Goal: Information Seeking & Learning: Learn about a topic

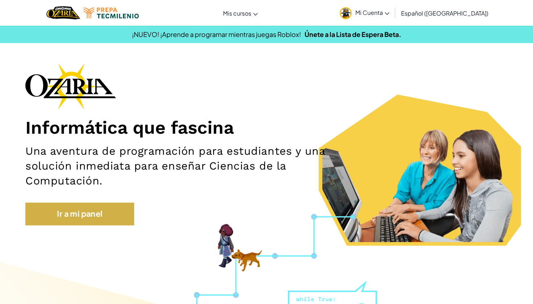
click at [107, 210] on link "Ir a mi panel" at bounding box center [79, 214] width 109 height 22
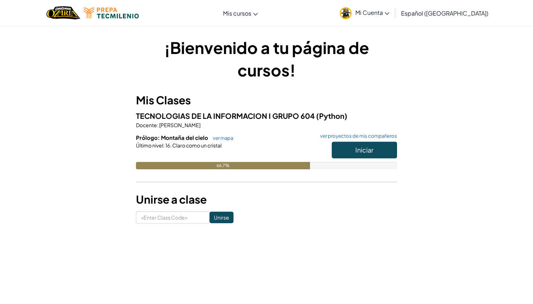
click at [391, 150] on button "Iniciar" at bounding box center [364, 150] width 65 height 17
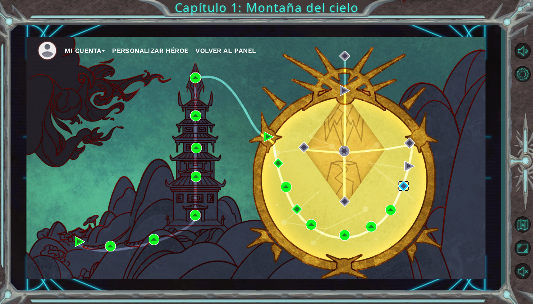
click at [401, 187] on img at bounding box center [403, 186] width 11 height 11
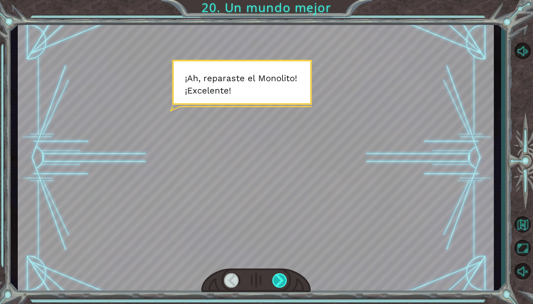
click at [274, 279] on div at bounding box center [280, 280] width 16 height 14
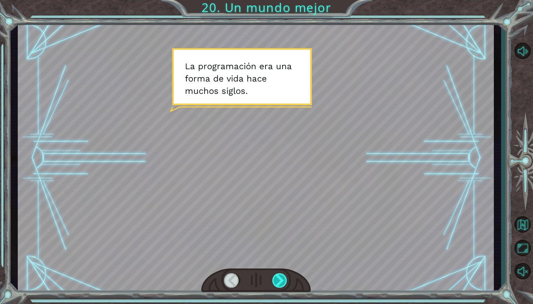
click at [274, 279] on div at bounding box center [280, 280] width 16 height 14
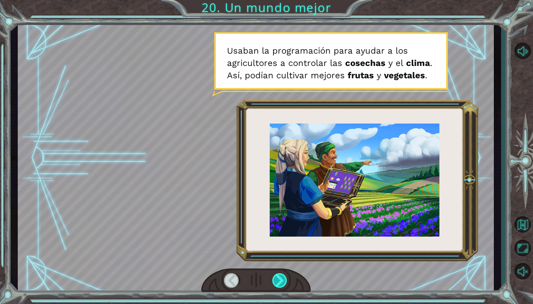
click at [280, 281] on div at bounding box center [280, 280] width 16 height 14
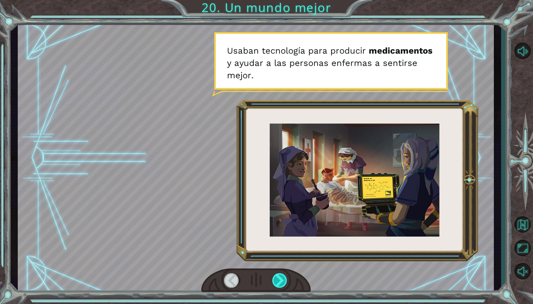
click at [280, 281] on div at bounding box center [280, 280] width 16 height 14
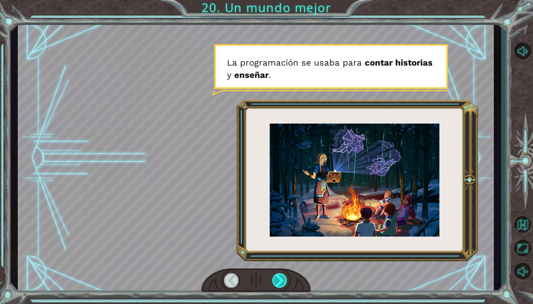
click at [280, 281] on div at bounding box center [280, 280] width 16 height 14
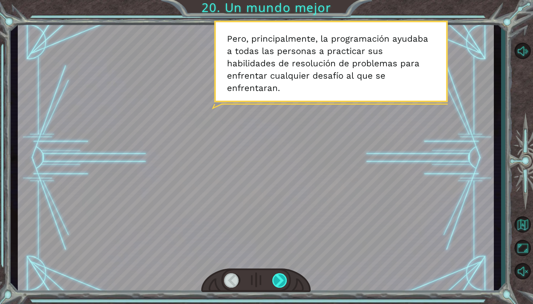
click at [280, 281] on div at bounding box center [280, 280] width 16 height 14
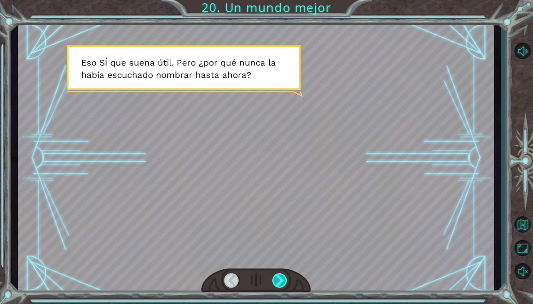
click at [280, 281] on div at bounding box center [280, 280] width 16 height 14
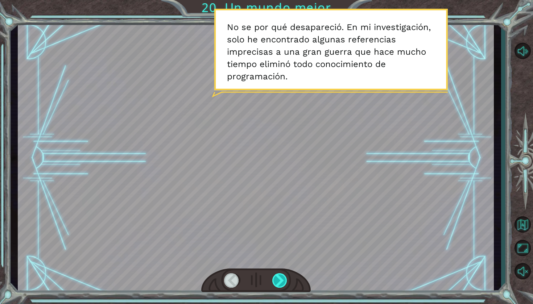
click at [280, 281] on div at bounding box center [280, 280] width 16 height 14
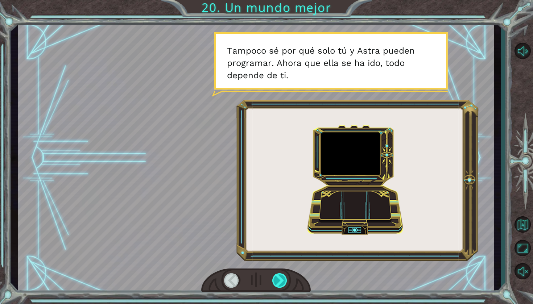
click at [280, 281] on div at bounding box center [280, 280] width 16 height 14
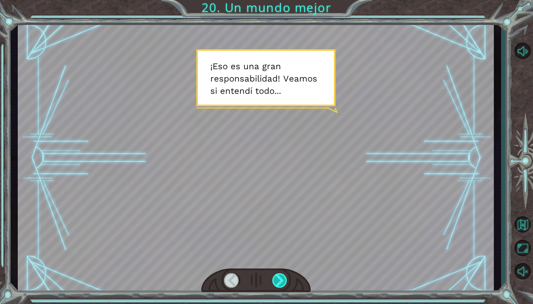
click at [280, 281] on div at bounding box center [280, 280] width 16 height 14
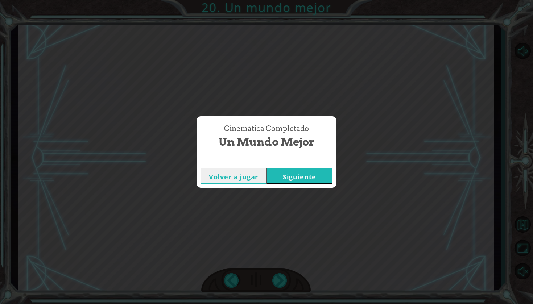
click at [295, 180] on button "Siguiente" at bounding box center [299, 176] width 66 height 16
